Goal: Task Accomplishment & Management: Use online tool/utility

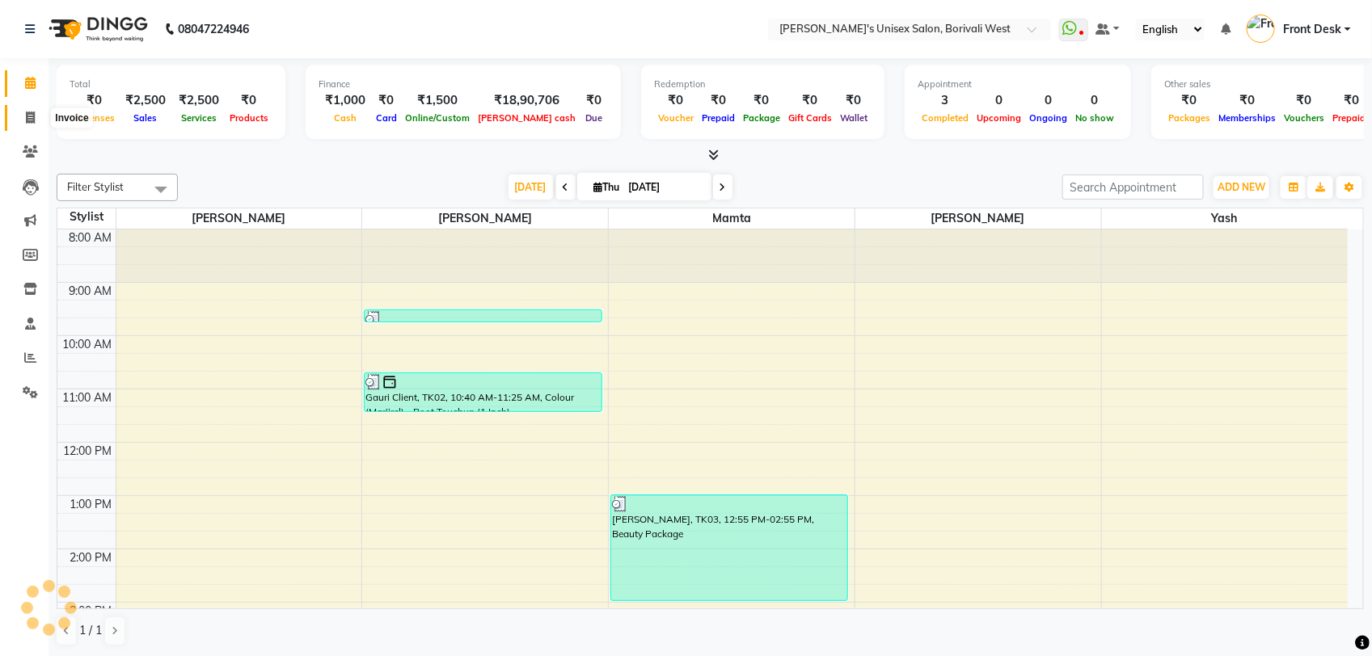
click at [24, 114] on span at bounding box center [30, 118] width 28 height 19
select select "service"
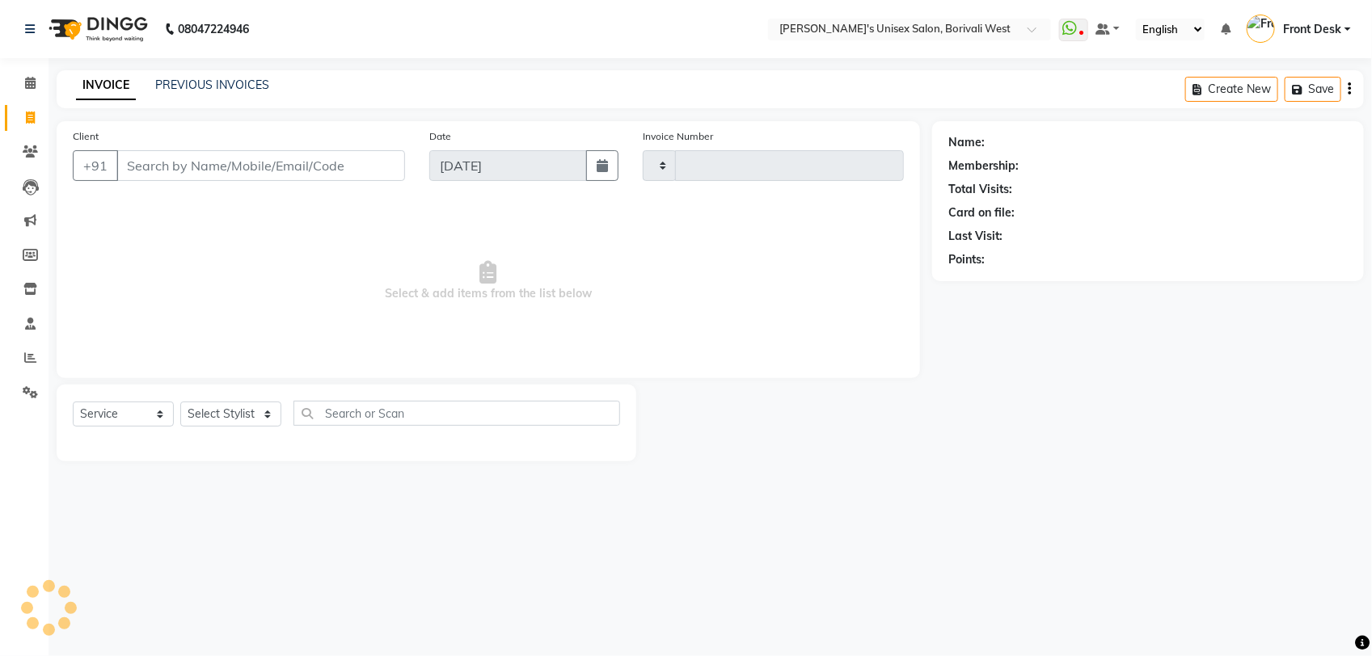
type input "1002"
select select "4025"
click at [265, 411] on select "Select Stylist Front Desk [PERSON_NAME] Mamta [PERSON_NAME] Yash" at bounding box center [230, 414] width 101 height 25
select select "25222"
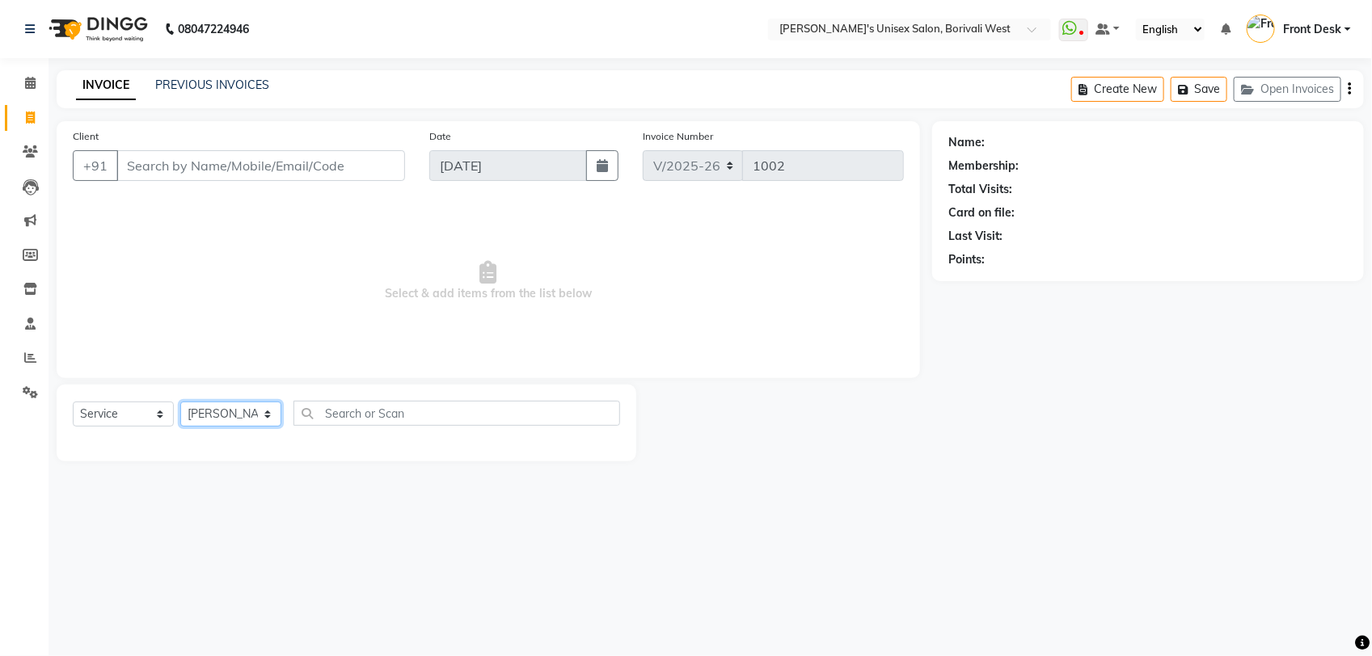
click at [180, 402] on select "Select Stylist Front Desk [PERSON_NAME] Mamta [PERSON_NAME] Yash" at bounding box center [230, 414] width 101 height 25
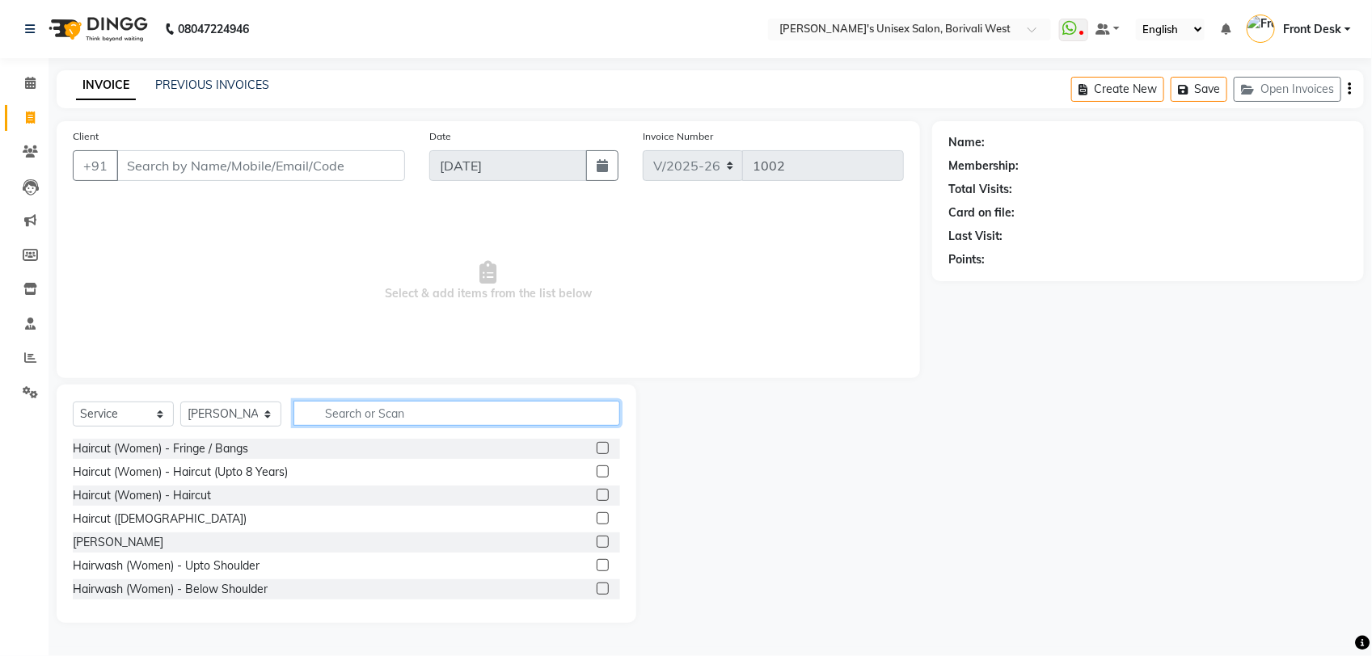
click at [348, 408] on input "text" at bounding box center [456, 413] width 327 height 25
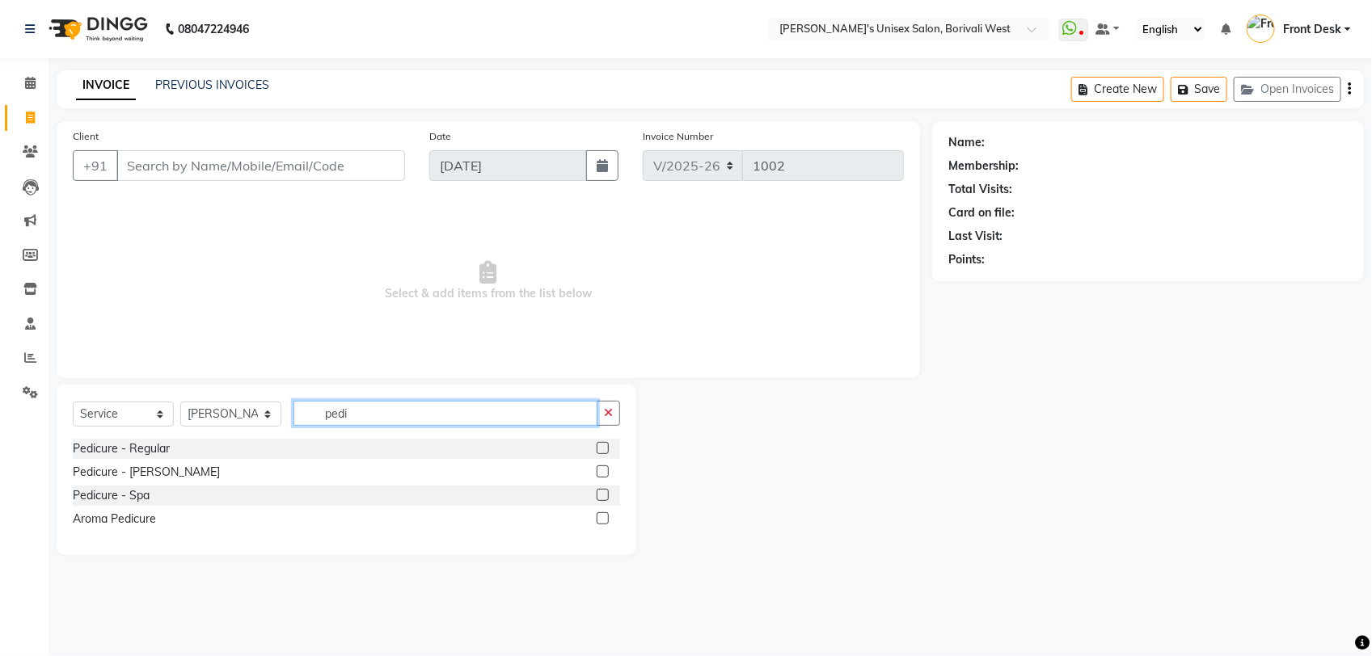
type input "pedi"
click at [604, 489] on label at bounding box center [602, 495] width 12 height 12
click at [604, 491] on input "checkbox" at bounding box center [601, 496] width 11 height 11
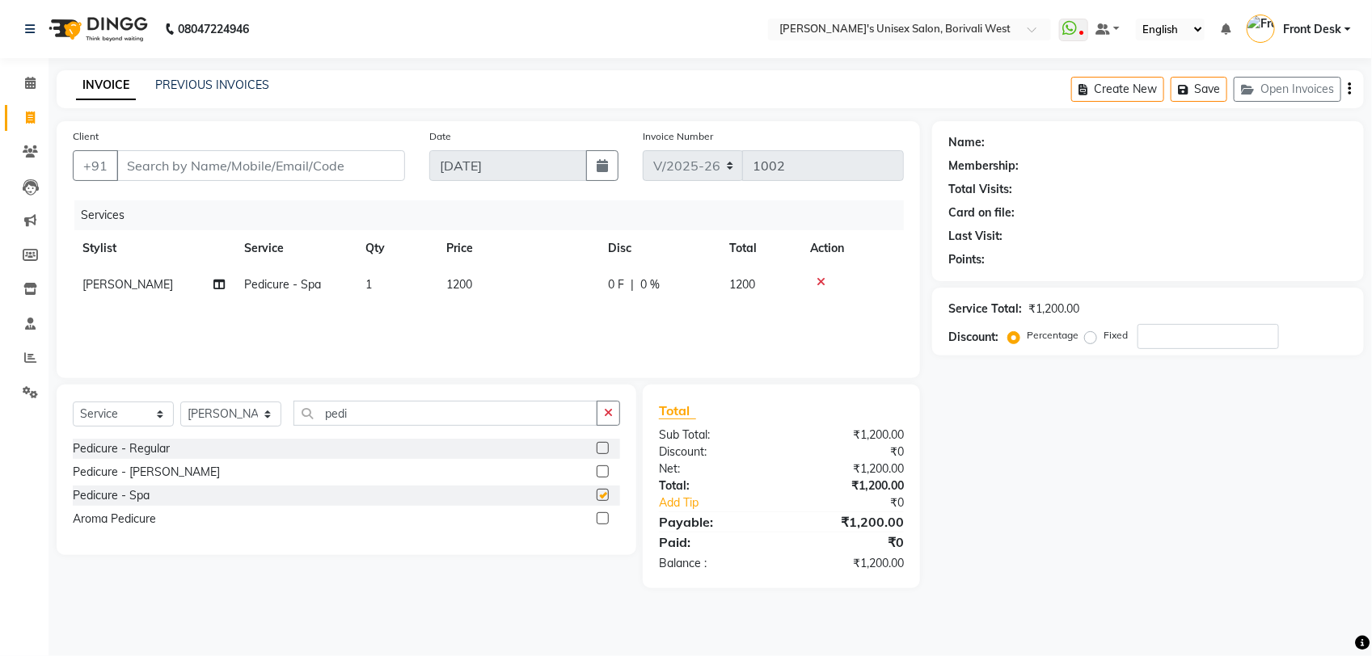
checkbox input "false"
click at [455, 283] on span "1200" at bounding box center [459, 284] width 26 height 15
select select "25222"
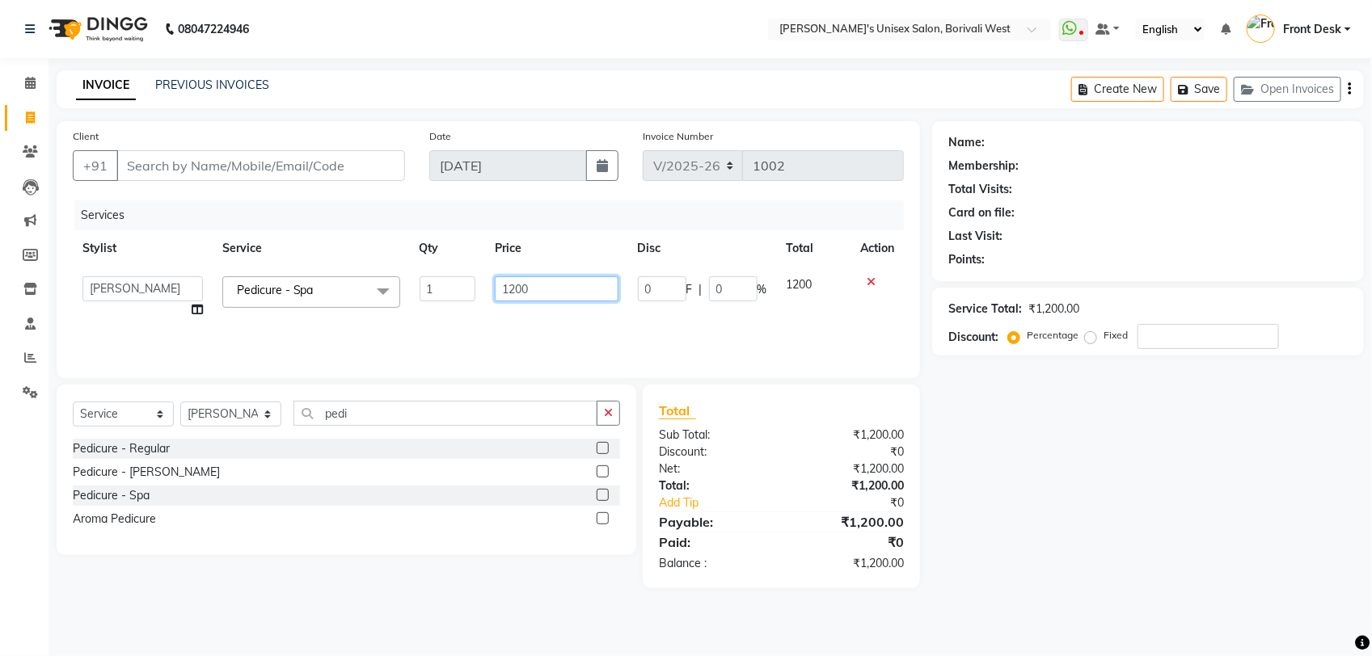
click at [534, 289] on input "1200" at bounding box center [556, 288] width 123 height 25
type input "1"
type input "800"
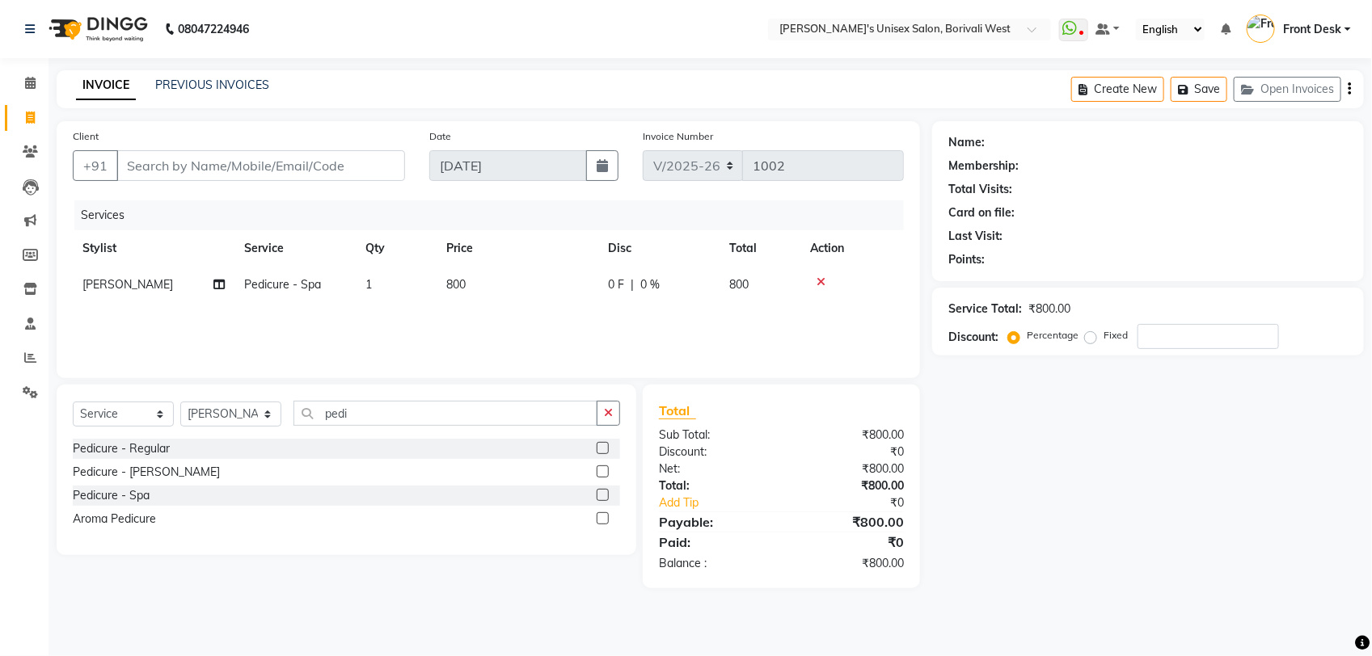
click at [520, 121] on div "Client +91 Date [DATE] Invoice Number V/2025 V/[PHONE_NUMBER] Services Stylist …" at bounding box center [488, 249] width 863 height 257
click at [329, 166] on input "Client" at bounding box center [260, 165] width 289 height 31
type input "v"
type input "0"
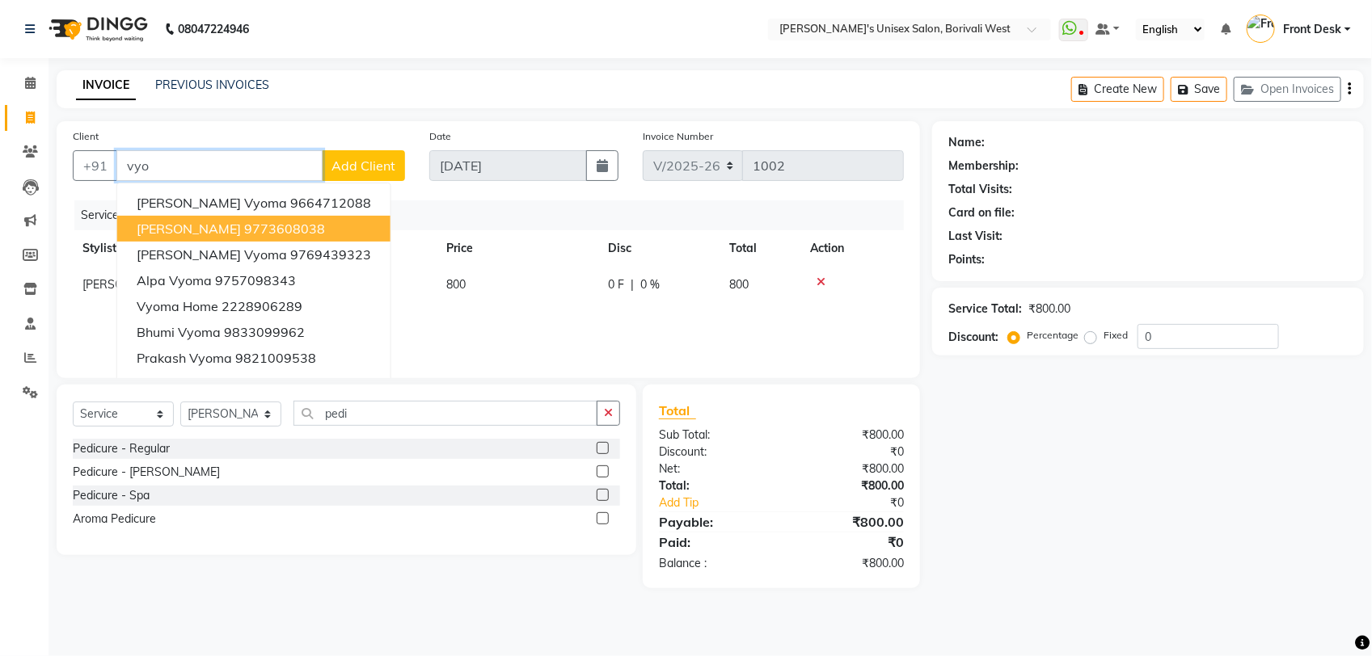
click at [245, 227] on ngb-highlight "9773608038" at bounding box center [284, 229] width 81 height 16
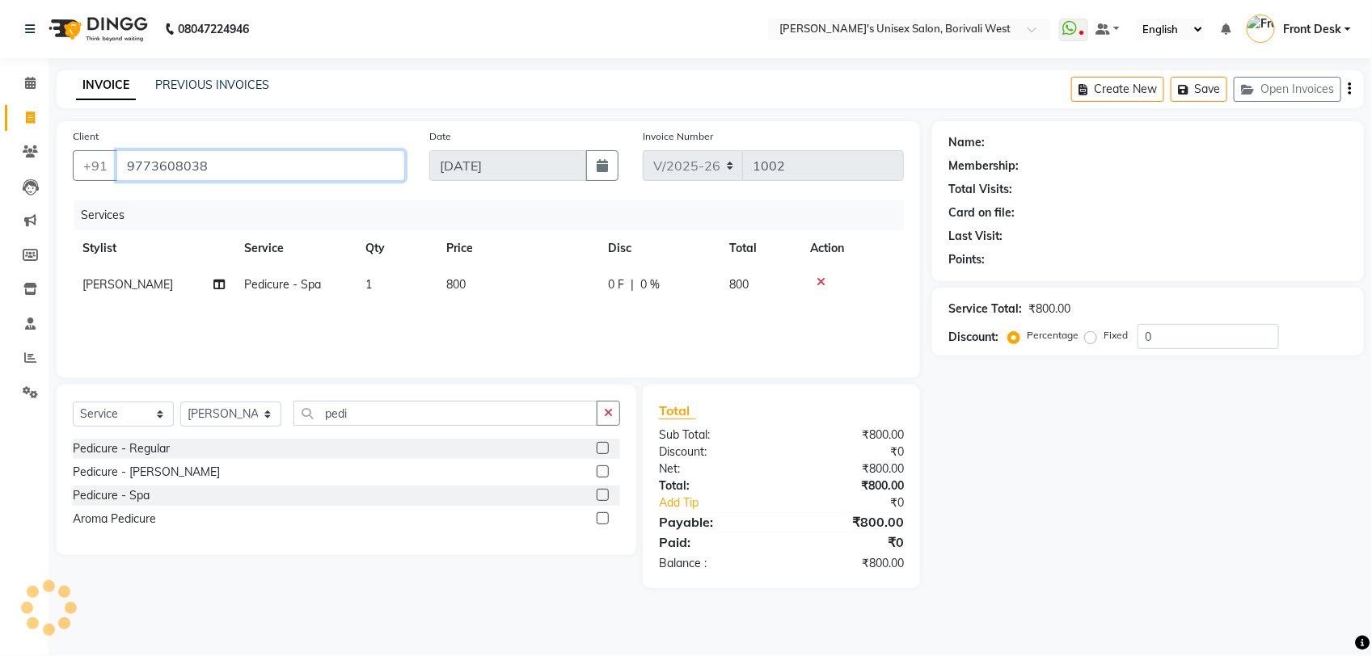
type input "9773608038"
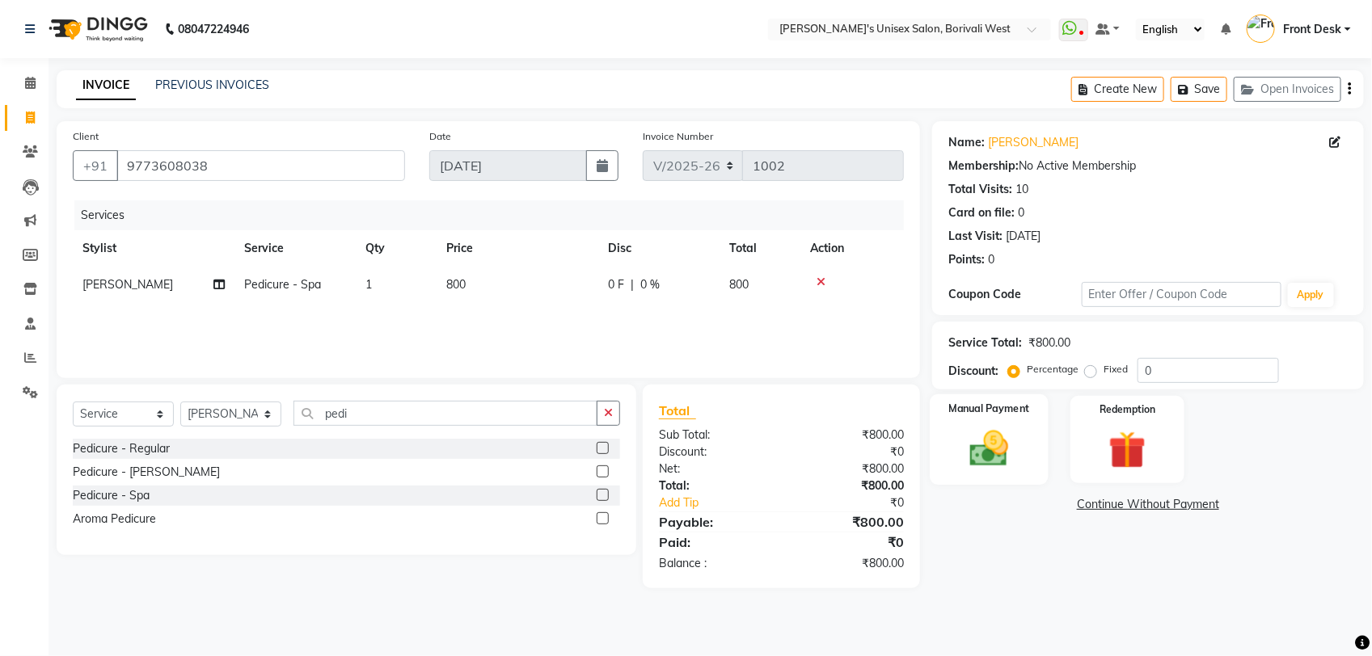
click at [999, 437] on img at bounding box center [989, 448] width 64 height 45
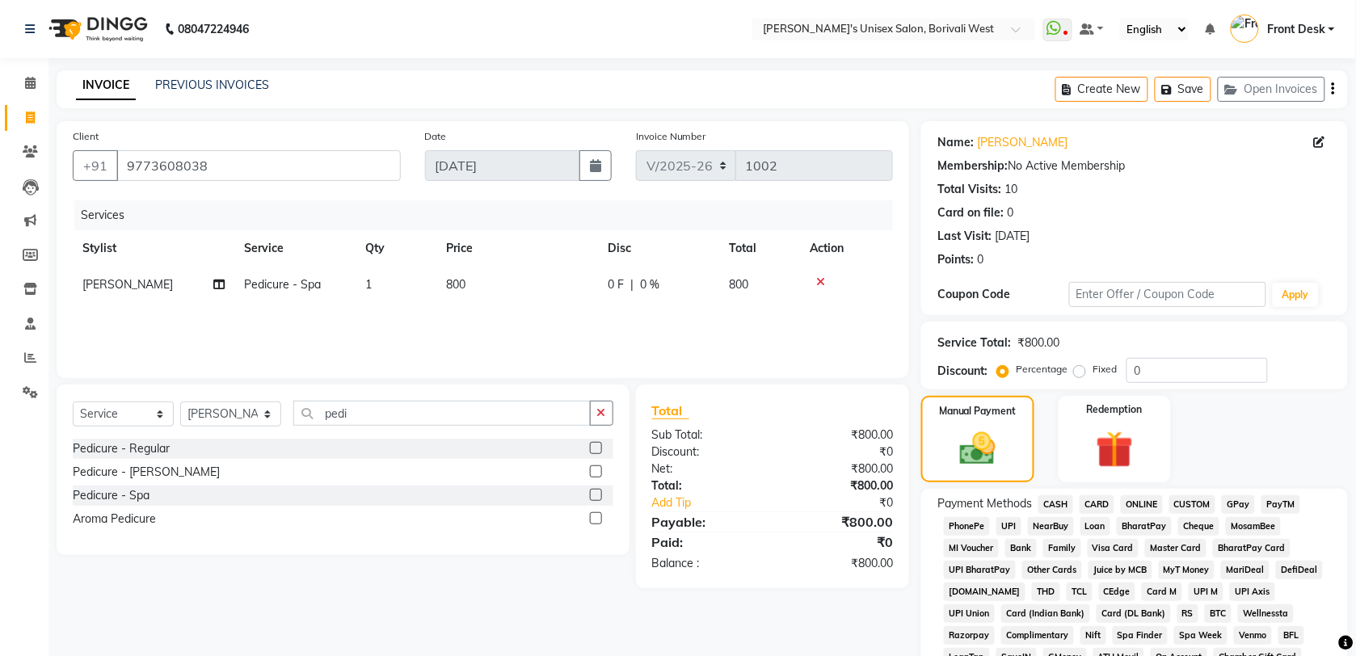
click at [1060, 501] on span "CASH" at bounding box center [1056, 504] width 35 height 19
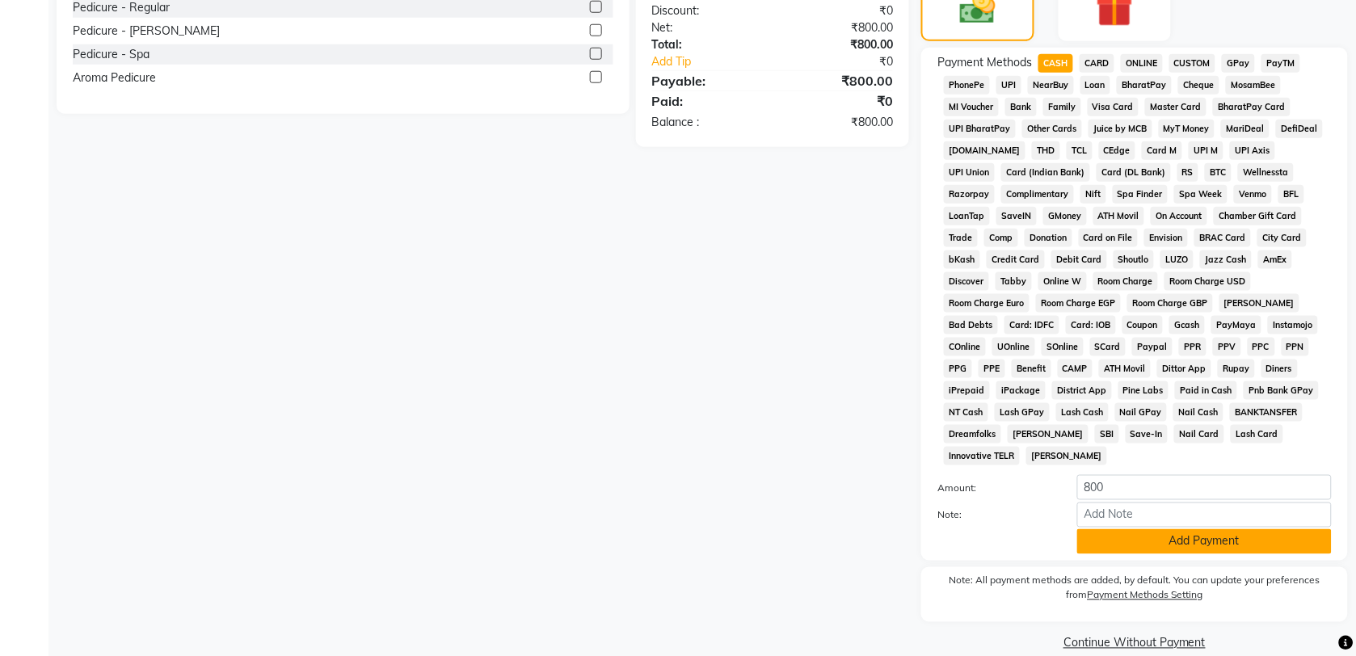
click at [1115, 529] on button "Add Payment" at bounding box center [1204, 541] width 255 height 25
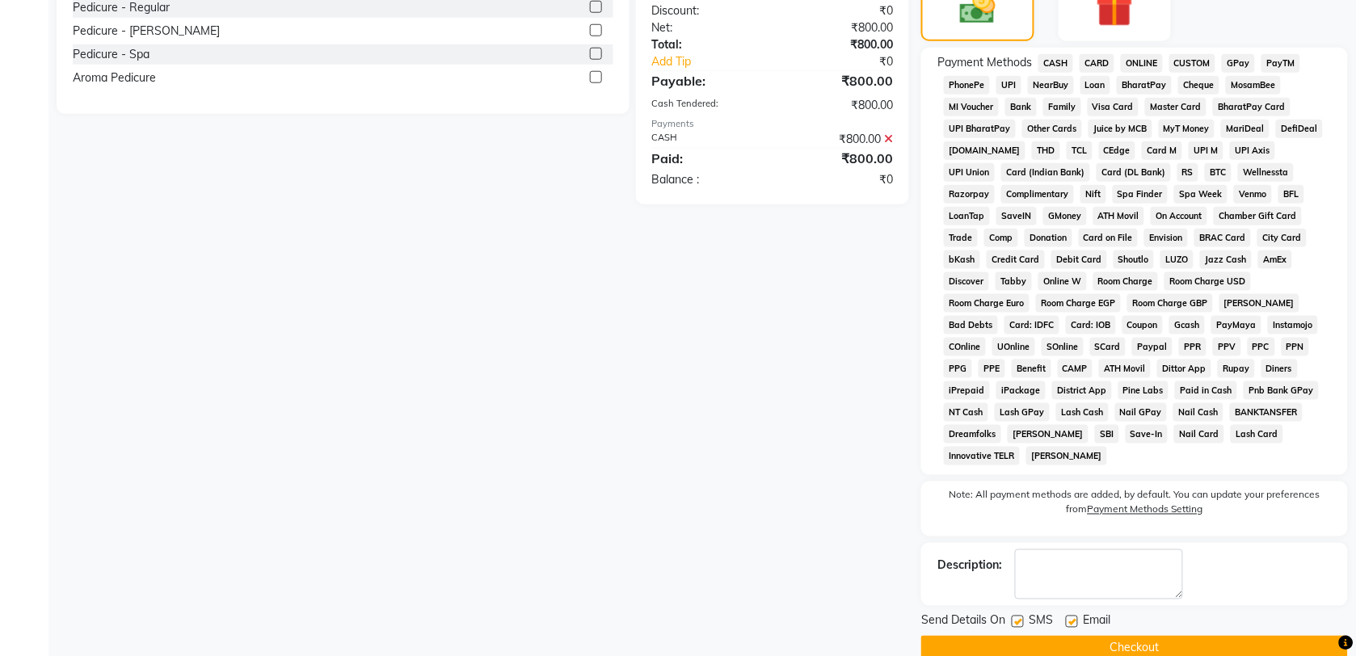
click at [1089, 636] on button "Checkout" at bounding box center [1134, 648] width 427 height 25
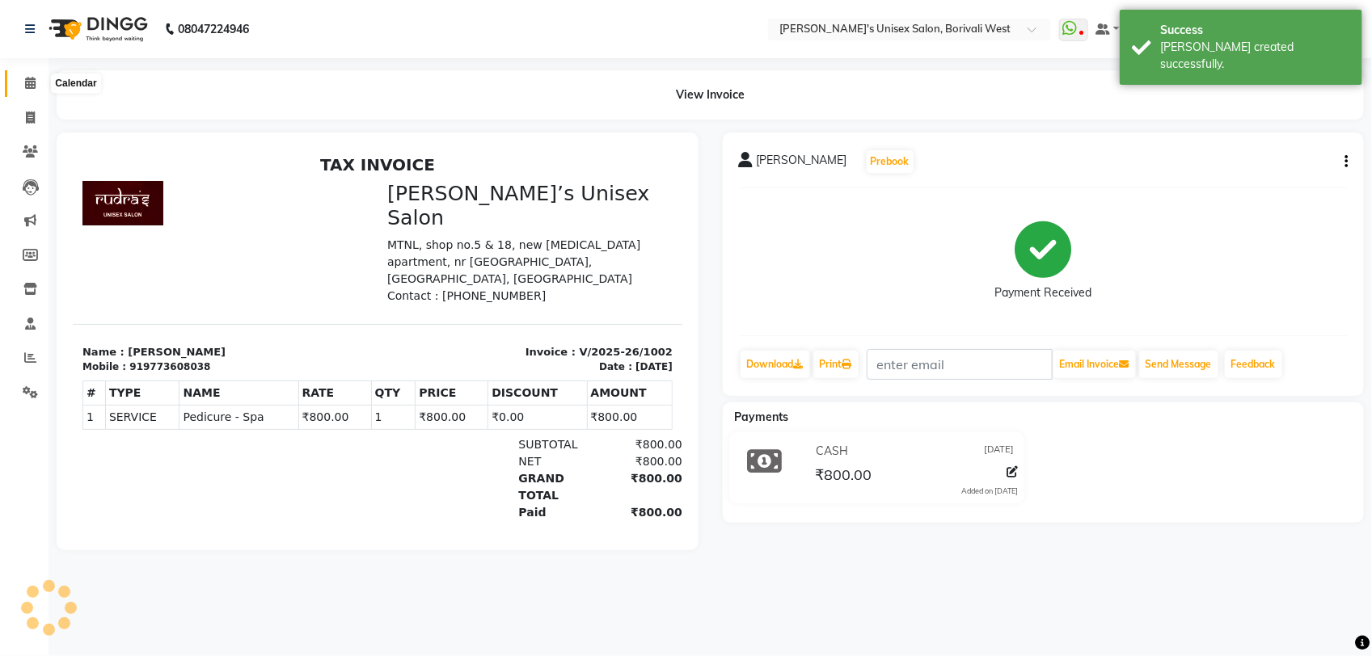
click at [26, 81] on icon at bounding box center [30, 83] width 11 height 12
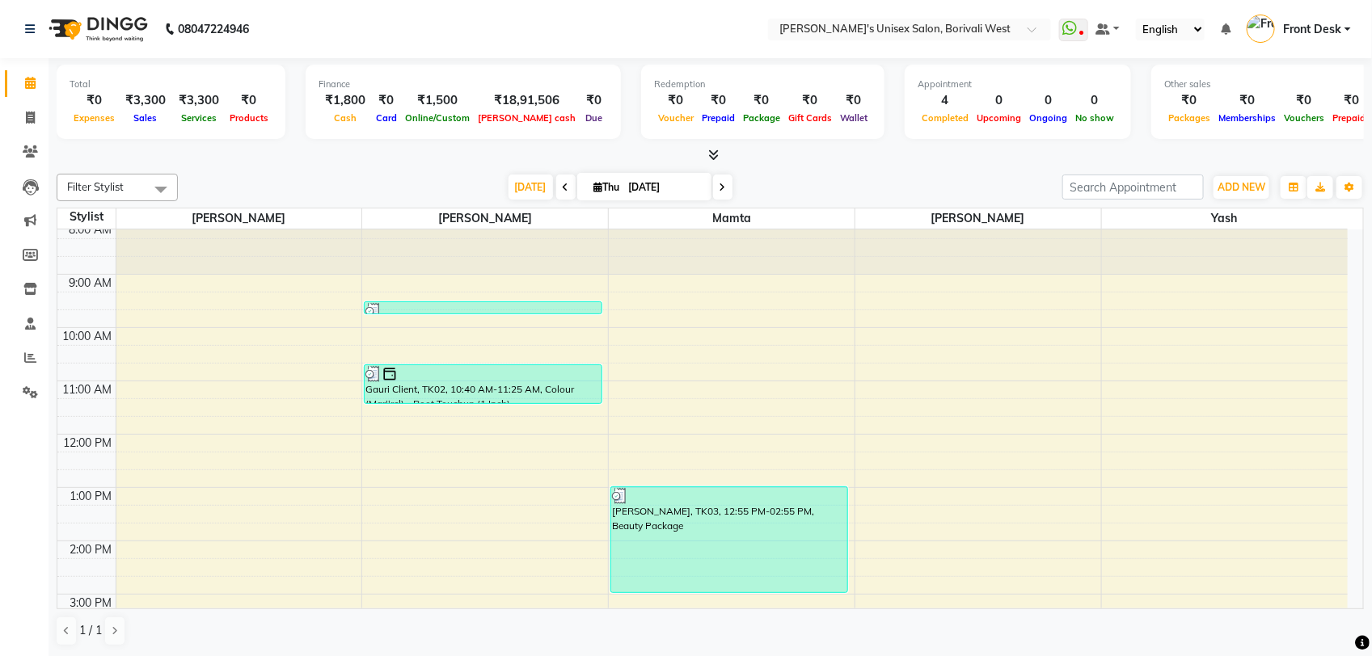
scroll to position [6, 0]
